Goal: Connect with others: Participate in discussion

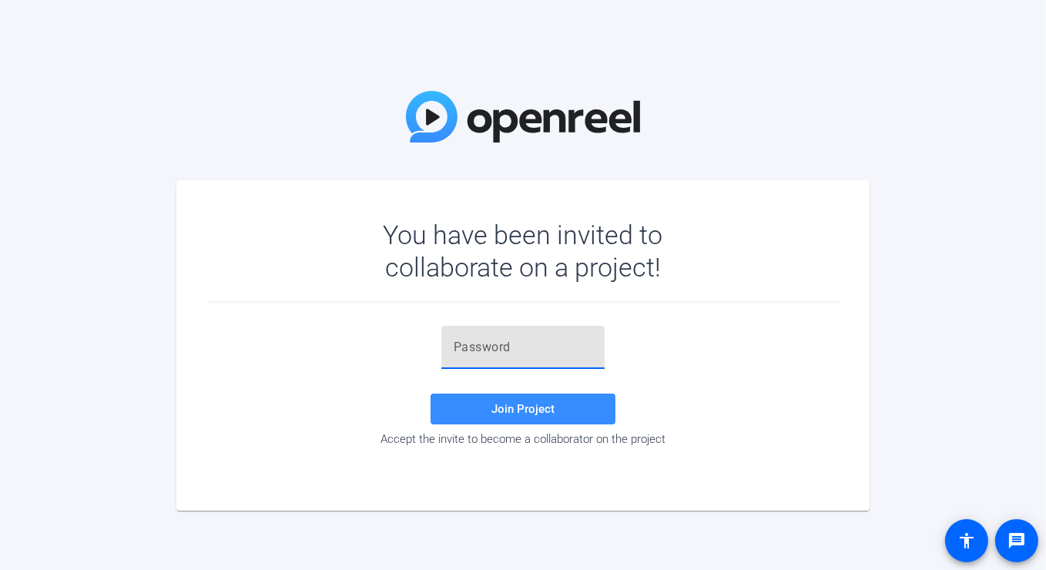
drag, startPoint x: 474, startPoint y: 349, endPoint x: 474, endPoint y: 335, distance: 13.9
click at [474, 341] on input "text" at bounding box center [523, 347] width 139 height 18
paste input ")lU=!Q"
type input ")lU=!Q"
drag, startPoint x: 514, startPoint y: 410, endPoint x: 523, endPoint y: 407, distance: 10.0
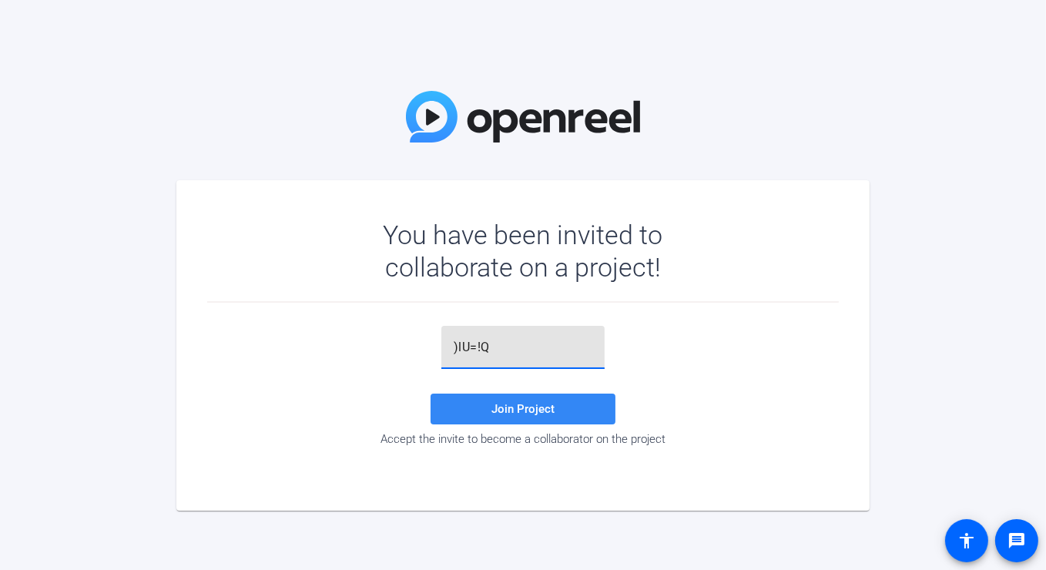
click at [508, 411] on span "Join Project" at bounding box center [522, 409] width 63 height 14
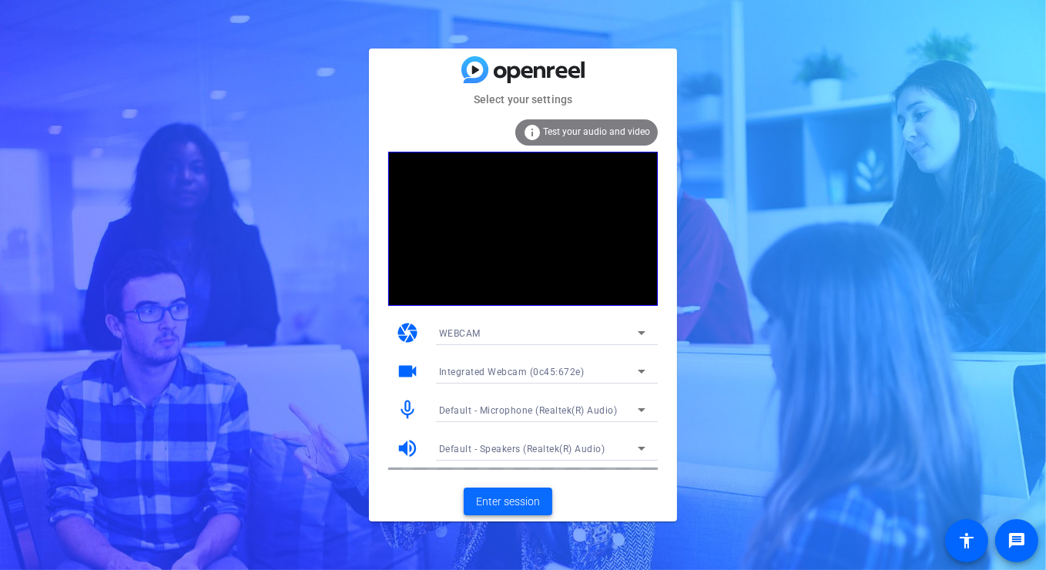
click at [476, 494] on span "Enter session" at bounding box center [508, 502] width 64 height 16
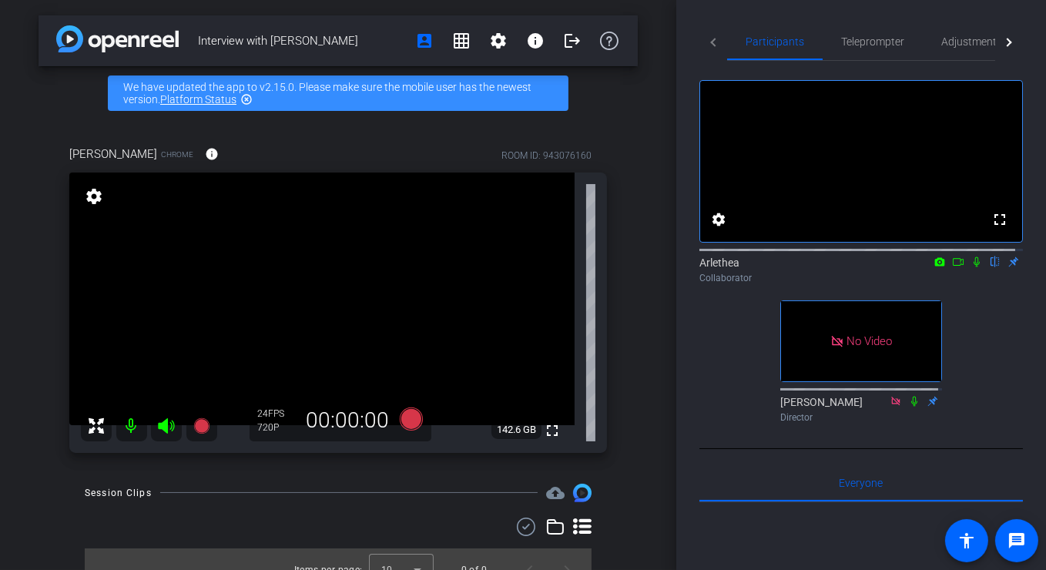
click at [970, 267] on icon at bounding box center [976, 261] width 12 height 11
